Goal: Check status

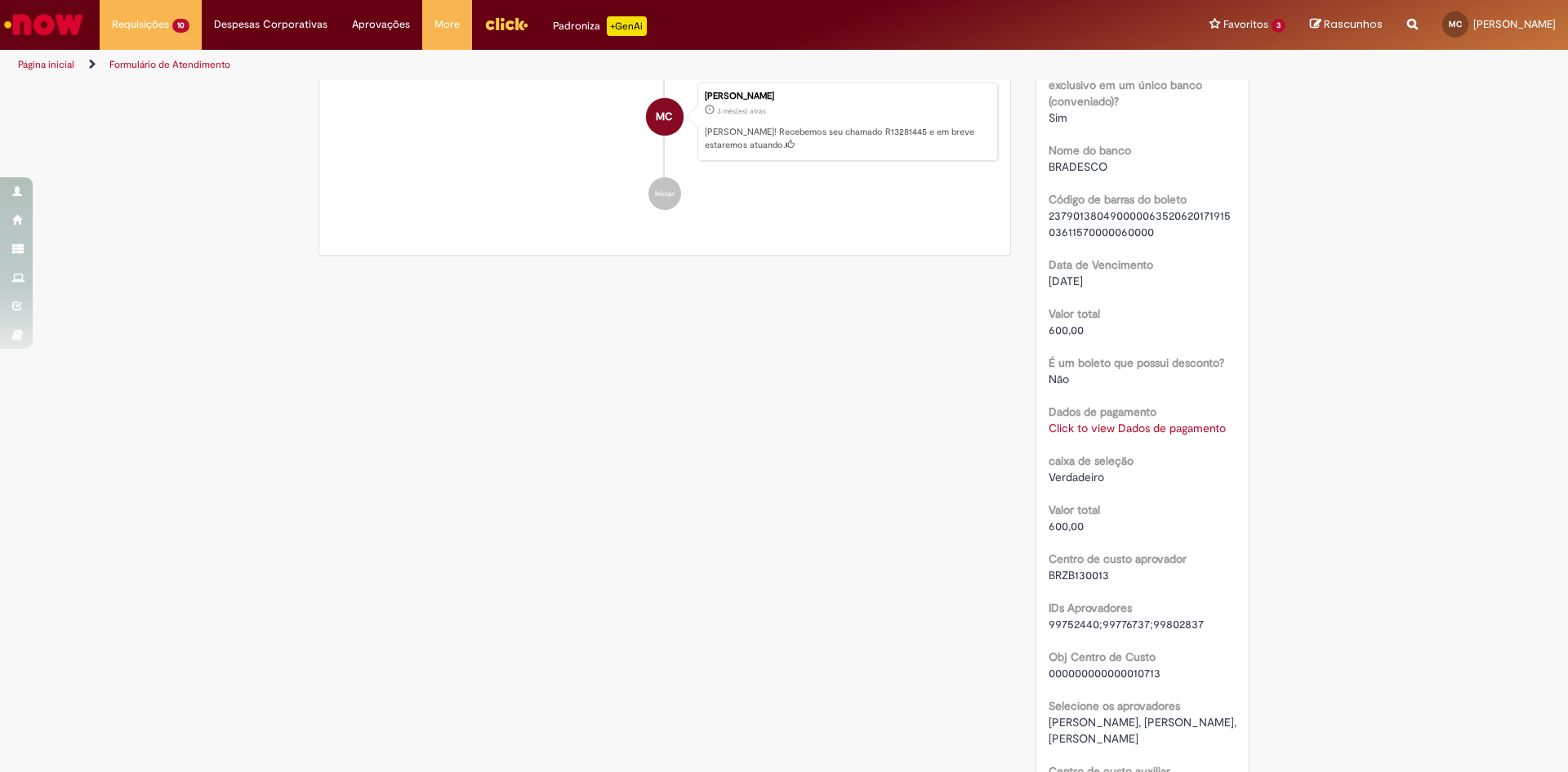
scroll to position [1498, 0]
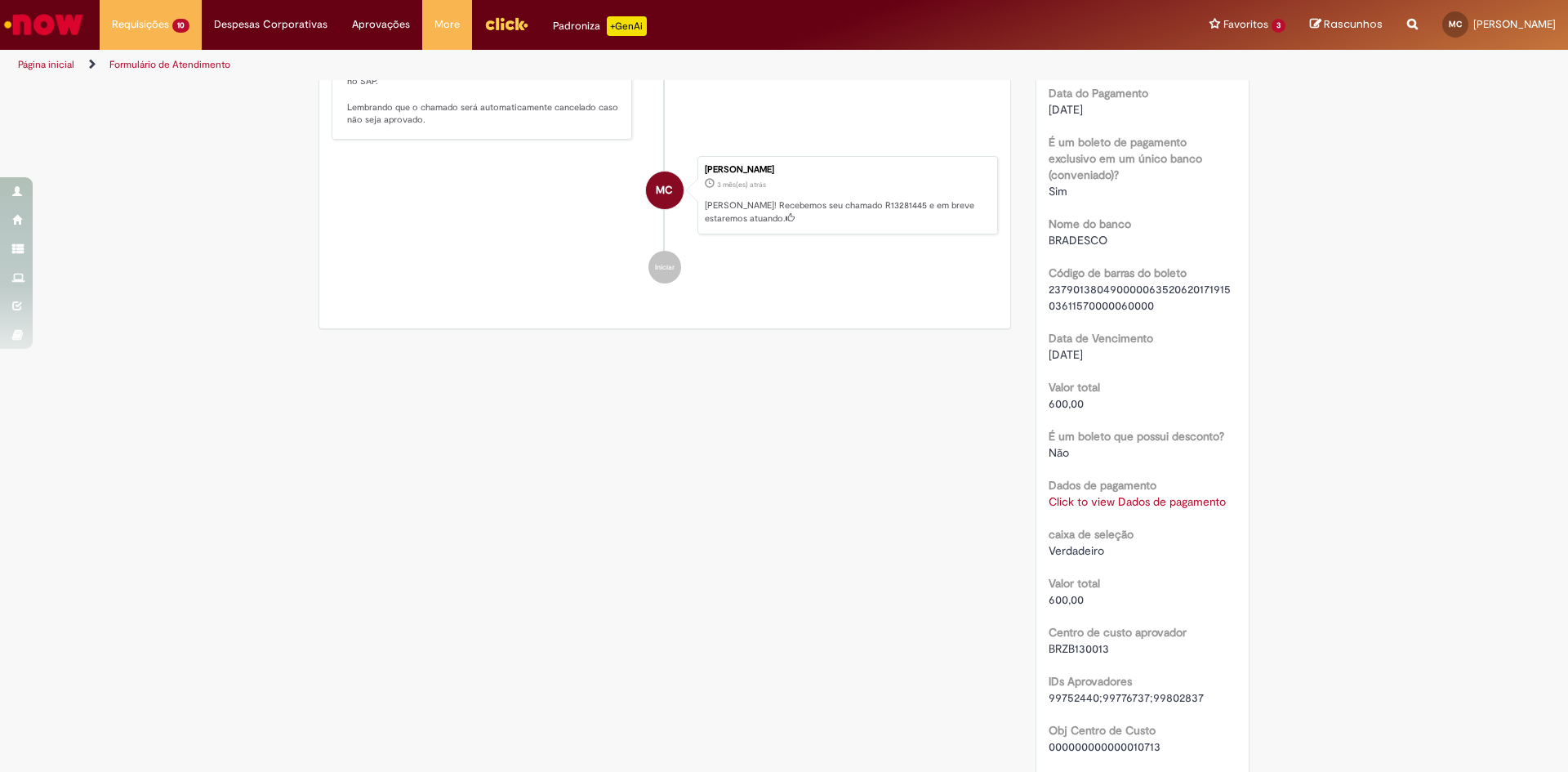
click at [1176, 506] on link "Click to view Dados de pagamento" at bounding box center [1137, 501] width 178 height 15
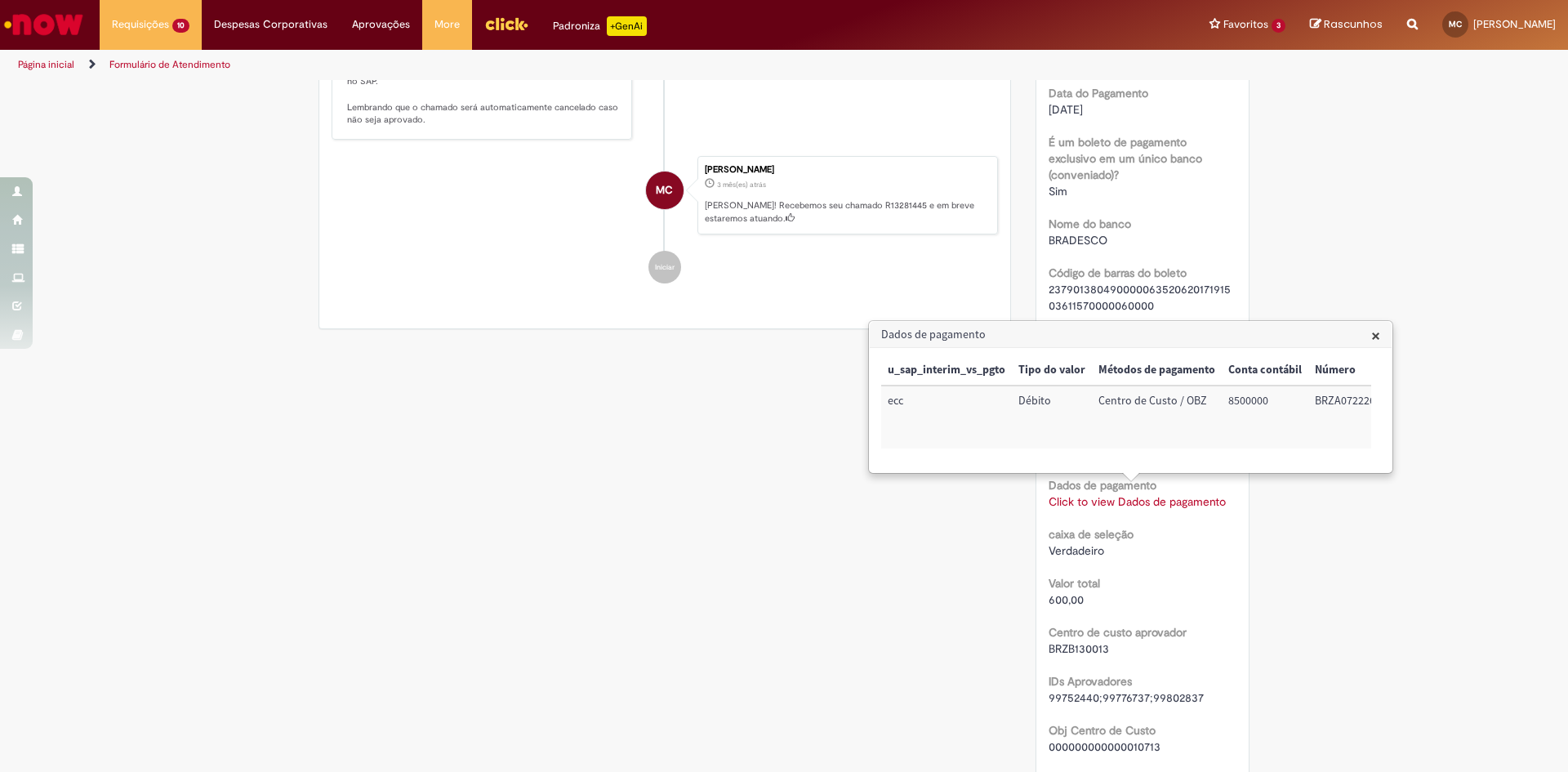
scroll to position [0, 154]
click at [1187, 397] on td "BRZA072226" at bounding box center [1192, 416] width 74 height 63
copy td "BRZA072226"
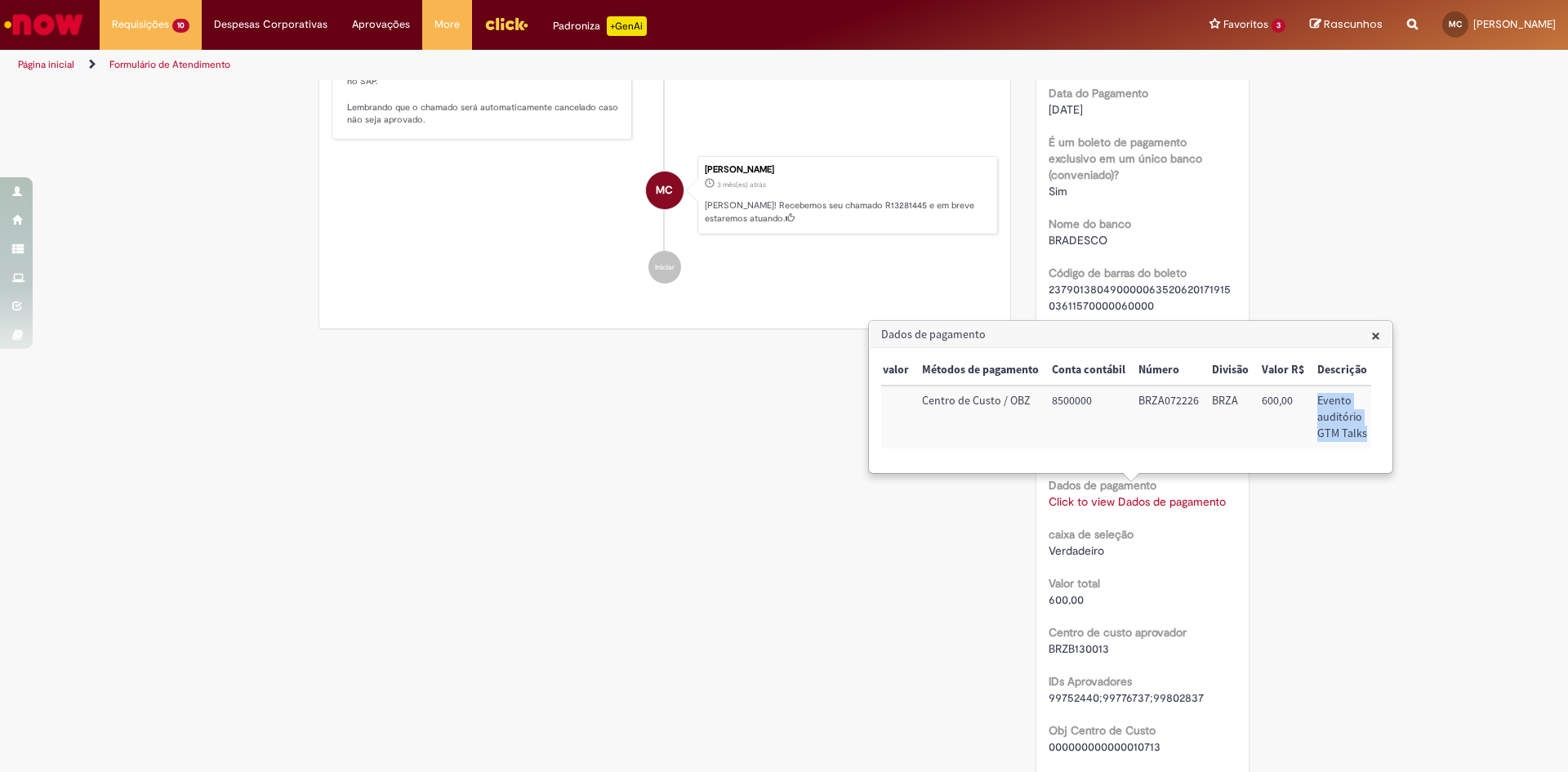
drag, startPoint x: 1315, startPoint y: 398, endPoint x: 1371, endPoint y: 446, distance: 73.8
click at [1371, 446] on div "× u_sap_interim_vs_pgto Tipo do valor Métodos de pagamento Conta contábil Númer…" at bounding box center [1130, 410] width 499 height 110
copy td "Evento auditório GTM Talks"
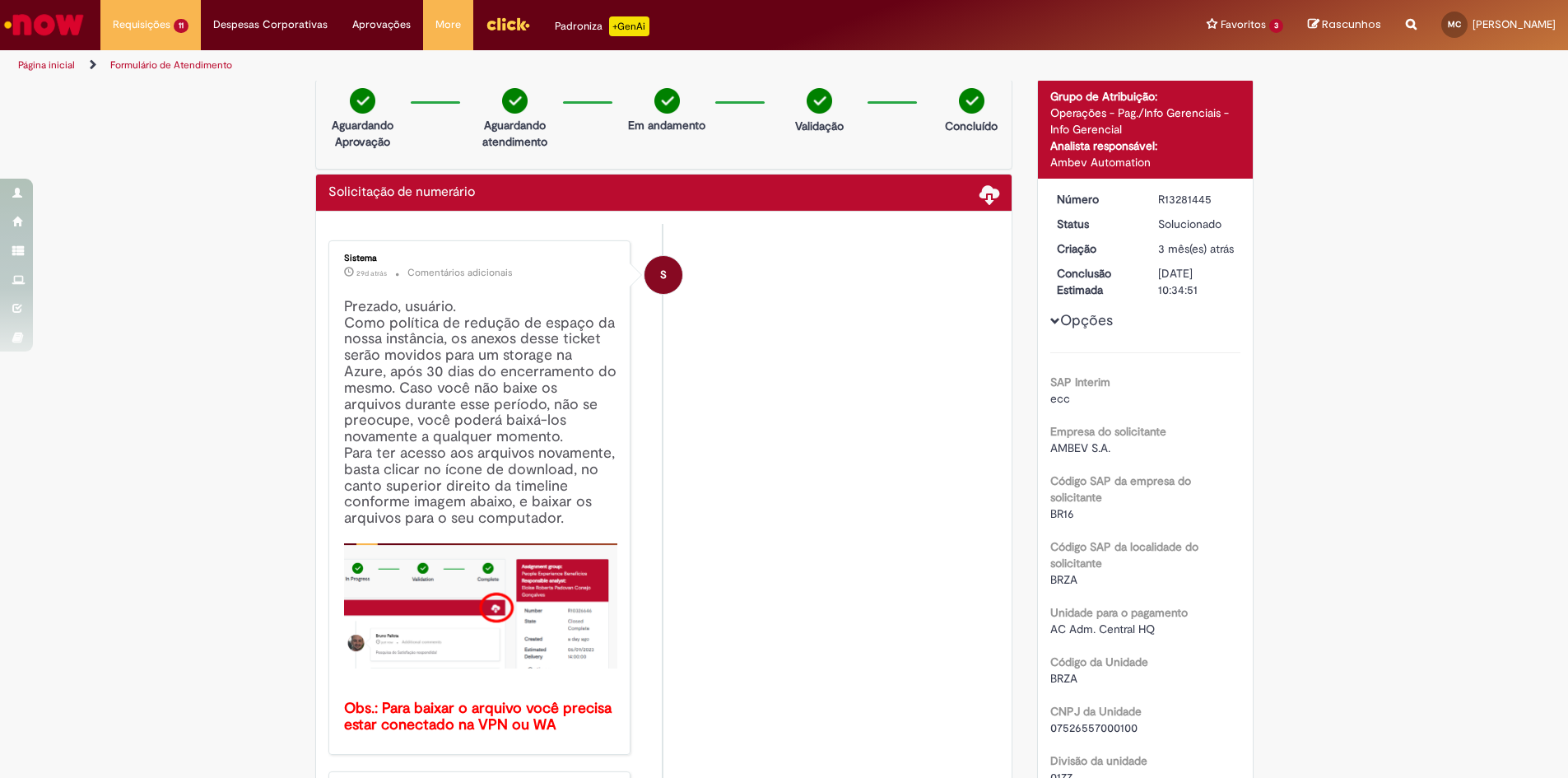
scroll to position [0, 0]
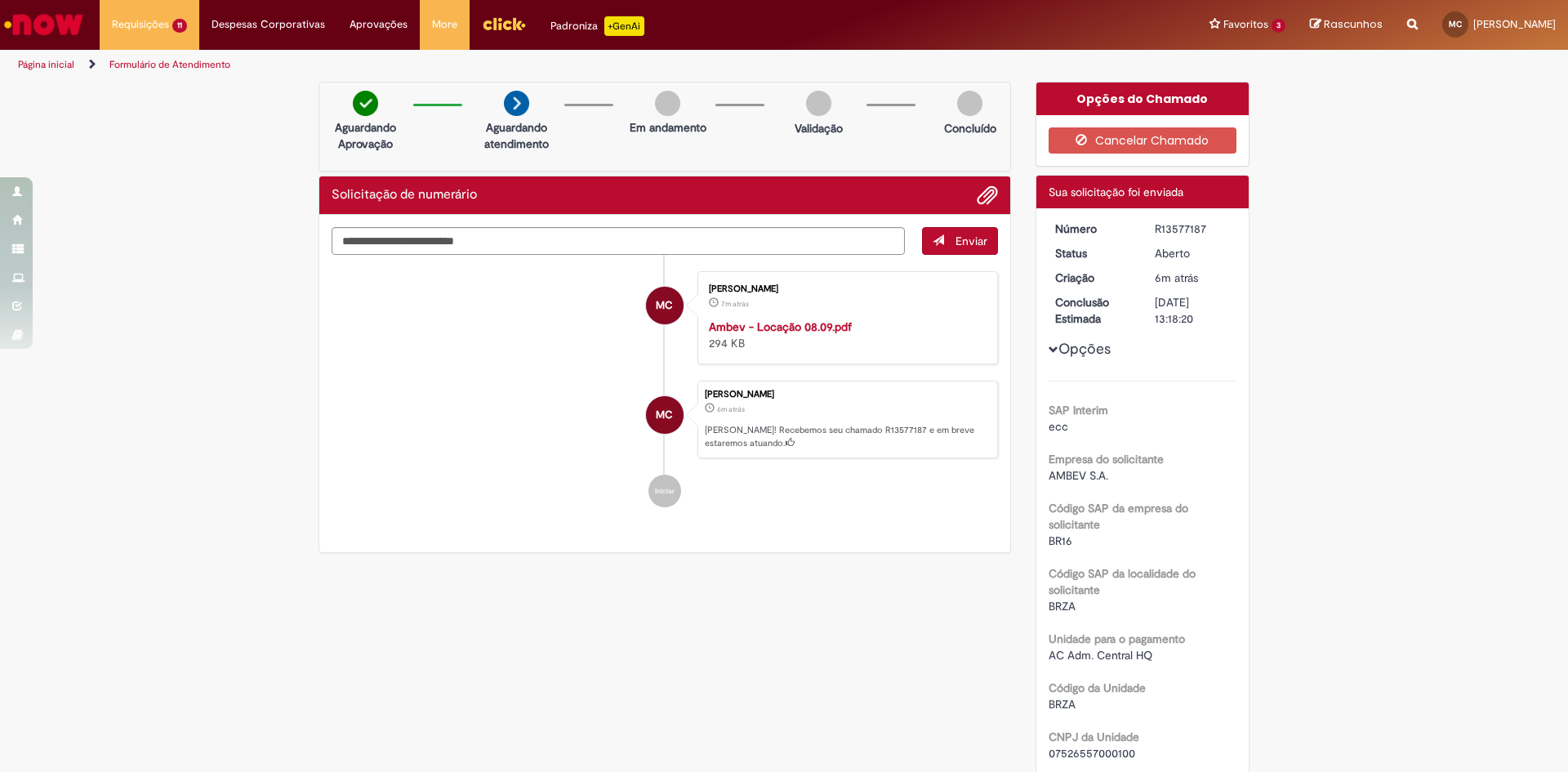
click at [0, 0] on button "Opções" at bounding box center [0, 0] width 0 height 0
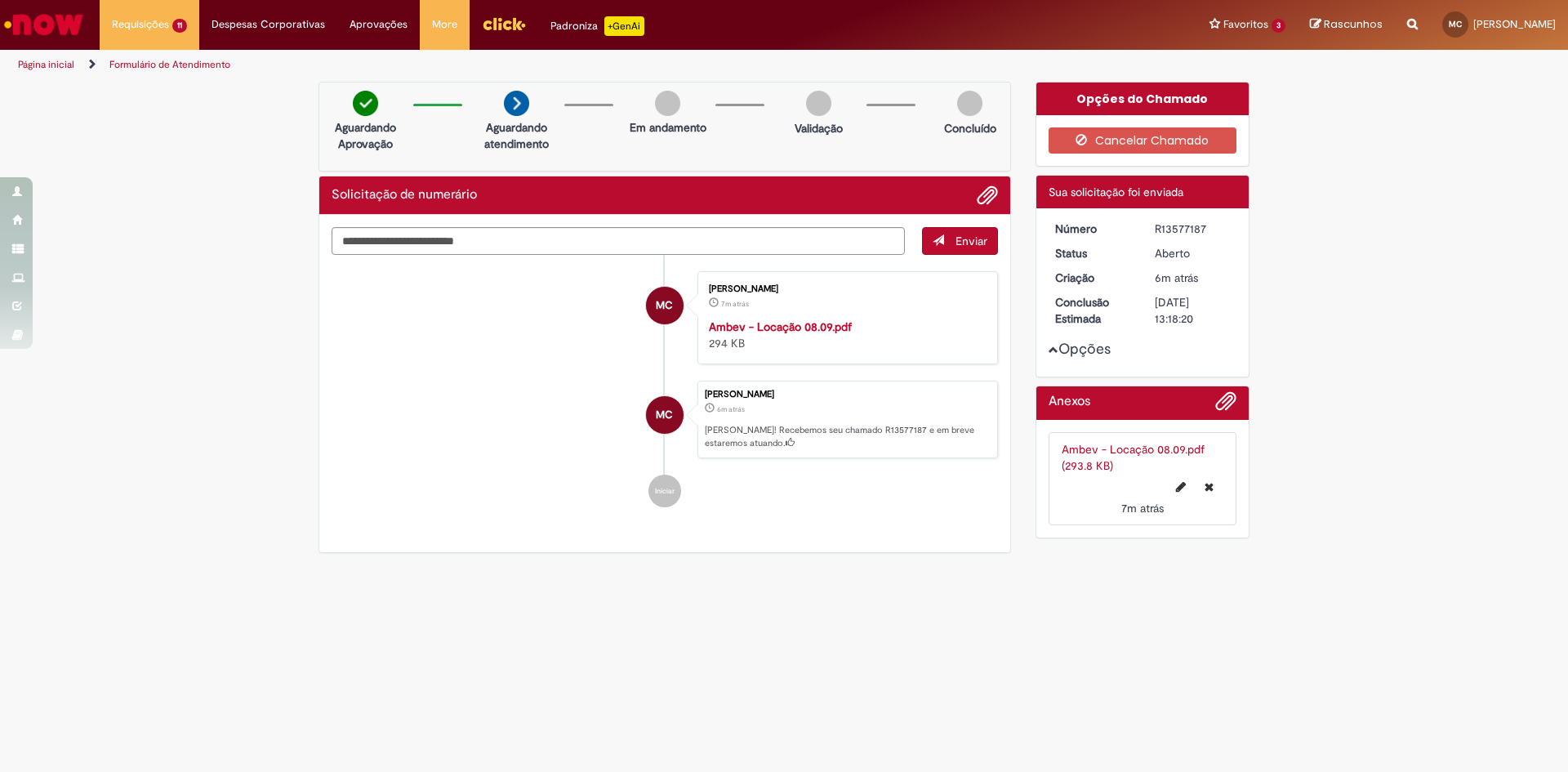
click at [1044, 347] on div "Número R13577187 Status [GEOGRAPHIC_DATA] Criação 6m atrás 6 minutos atrás Conc…" at bounding box center [1143, 293] width 213 height 168
click at [1052, 352] on span "Opções para R13577187" at bounding box center [1053, 350] width 9 height 9
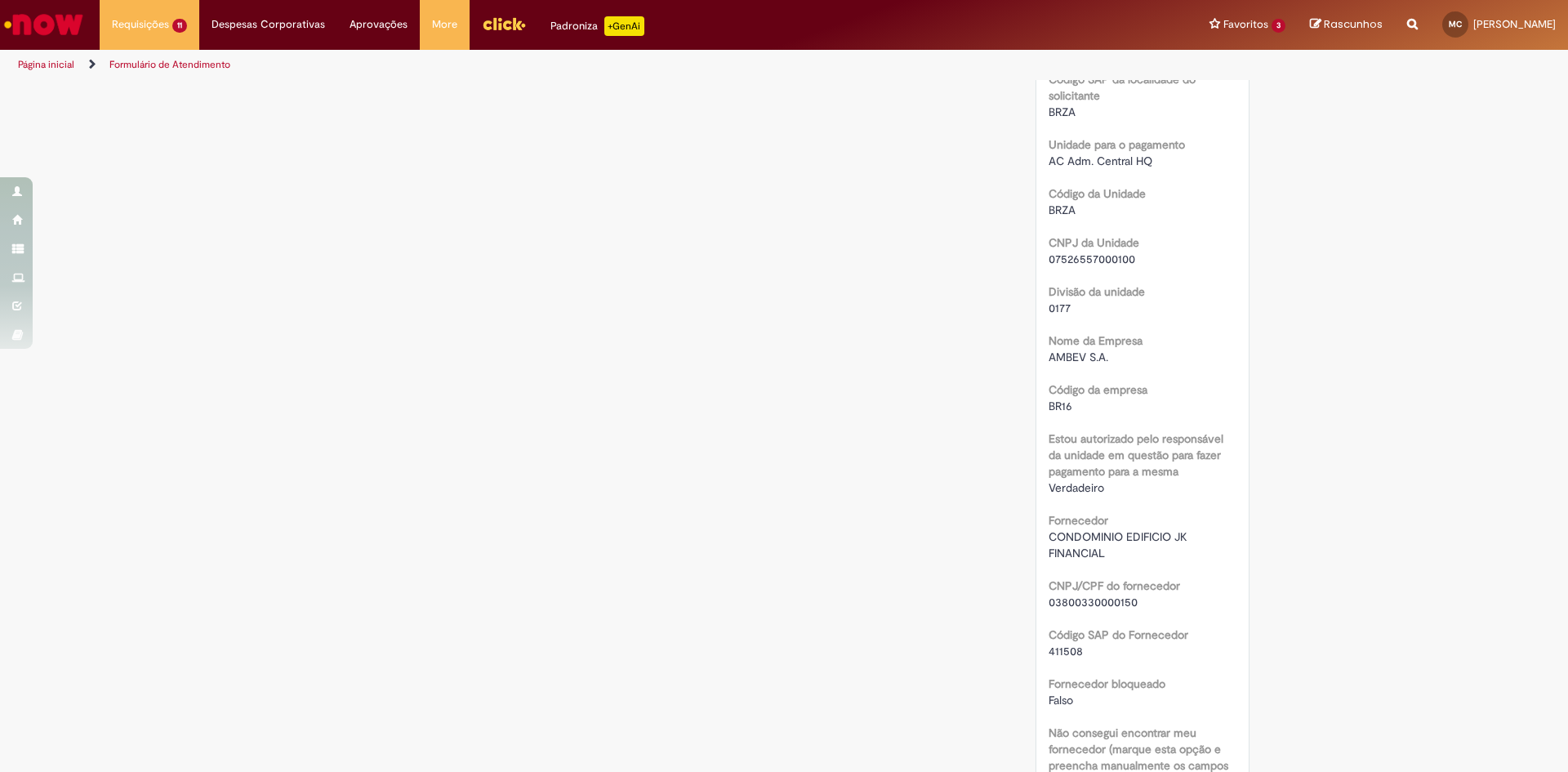
scroll to position [4, 0]
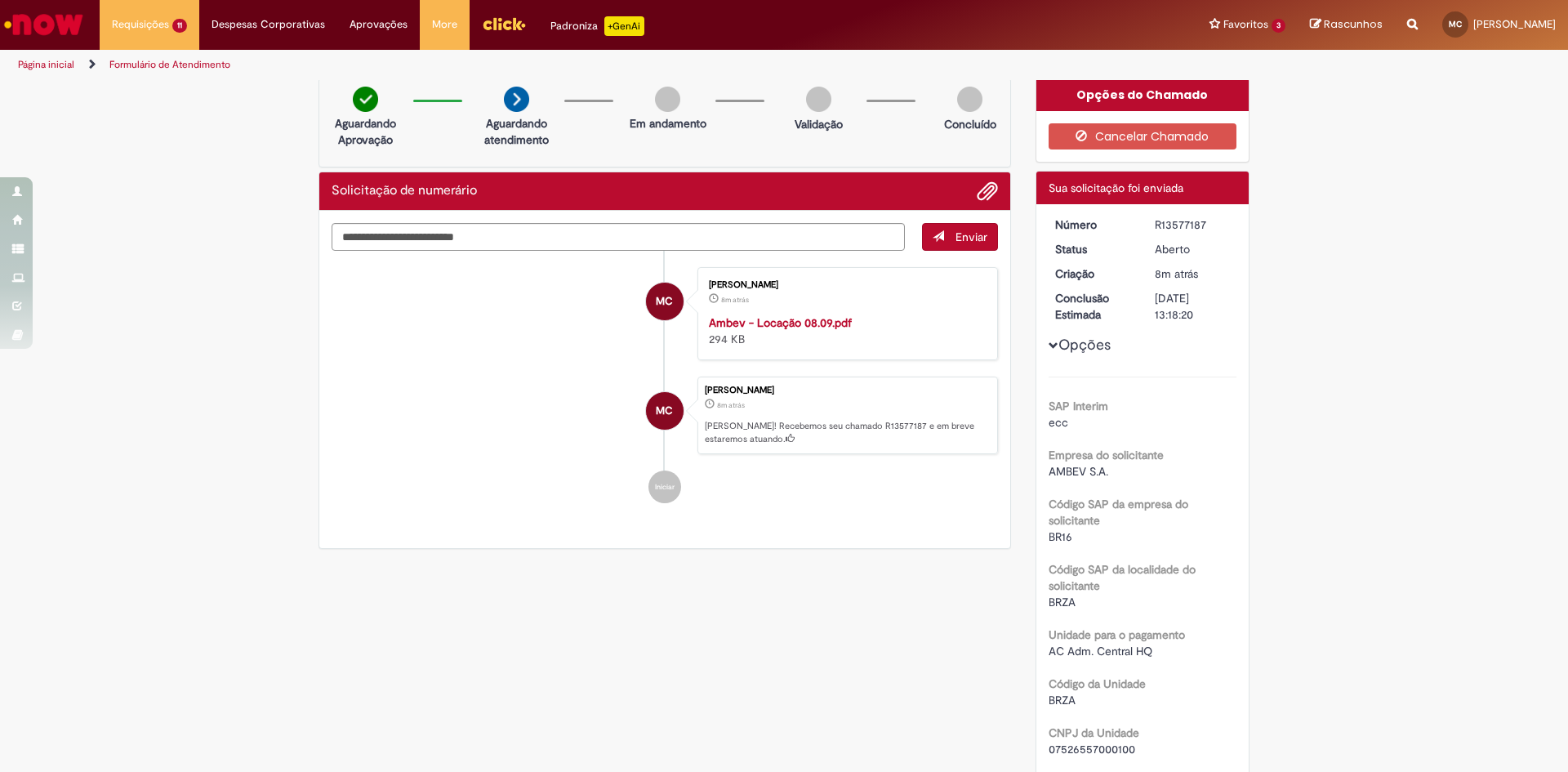
click at [1190, 228] on div "R13577187" at bounding box center [1193, 224] width 76 height 16
copy div "R13577187"
